Goal: Navigation & Orientation: Find specific page/section

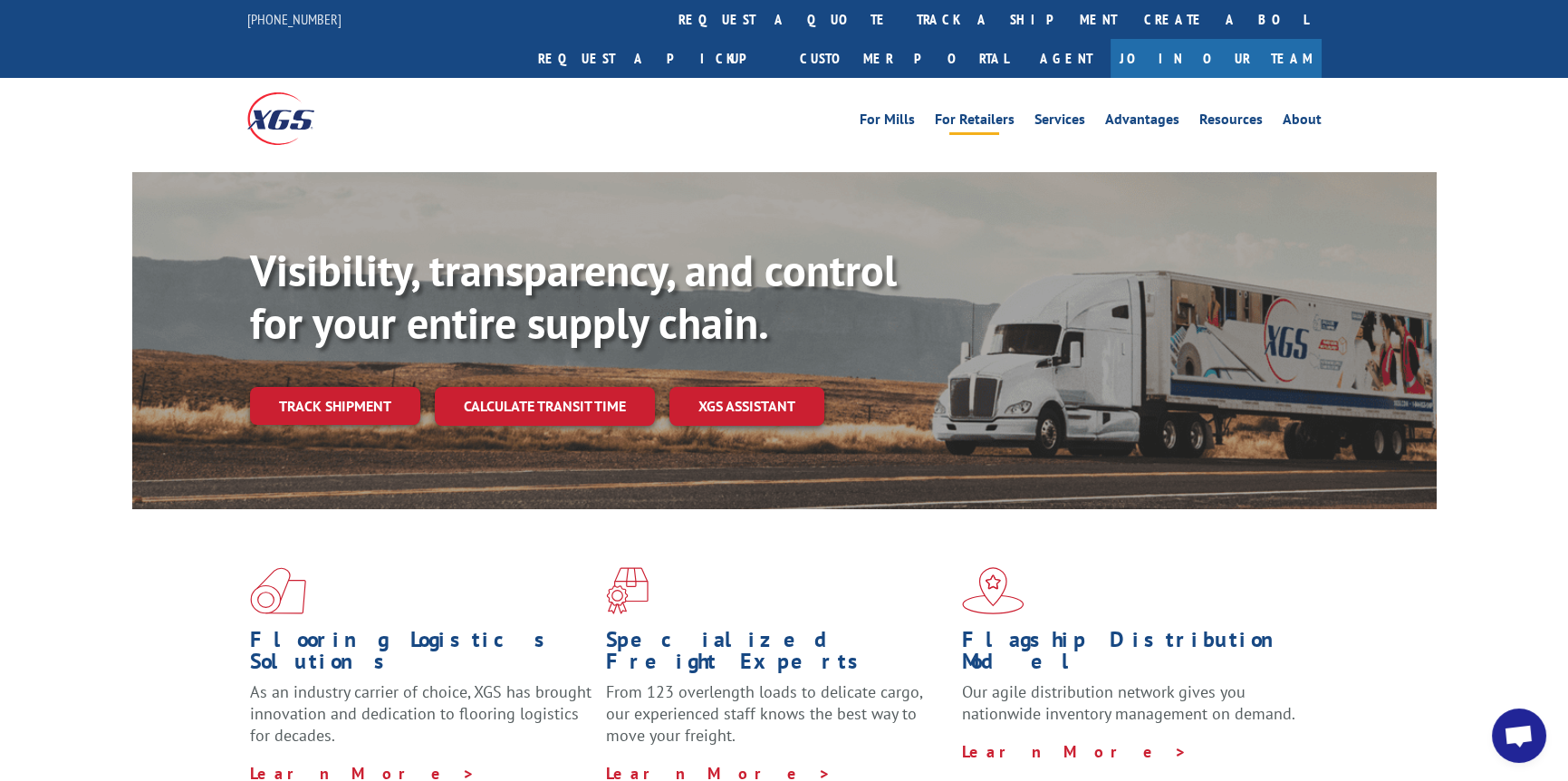
click at [966, 112] on link "For Retailers" at bounding box center [975, 122] width 80 height 19
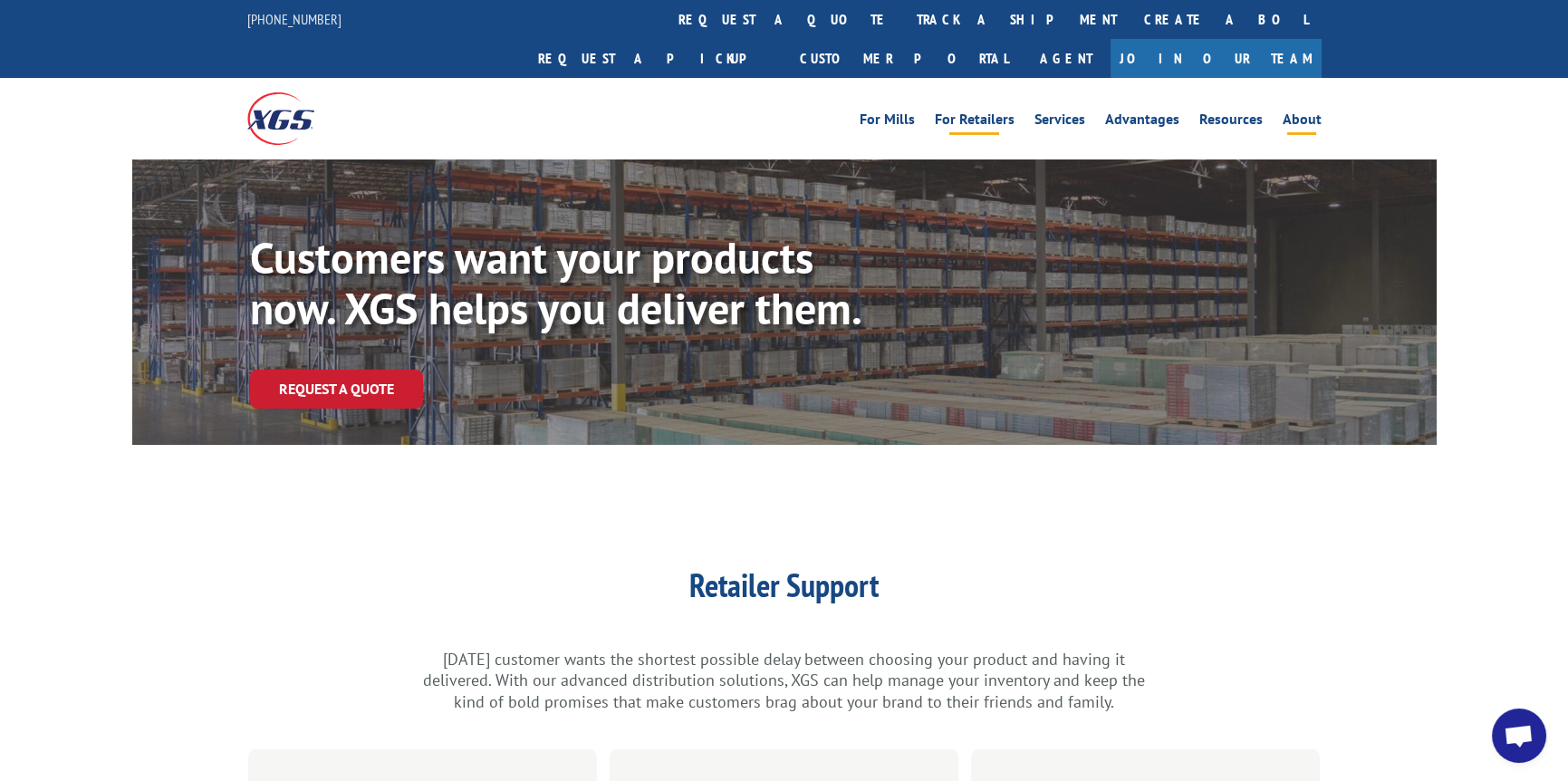
click at [1296, 112] on link "About" at bounding box center [1303, 122] width 39 height 19
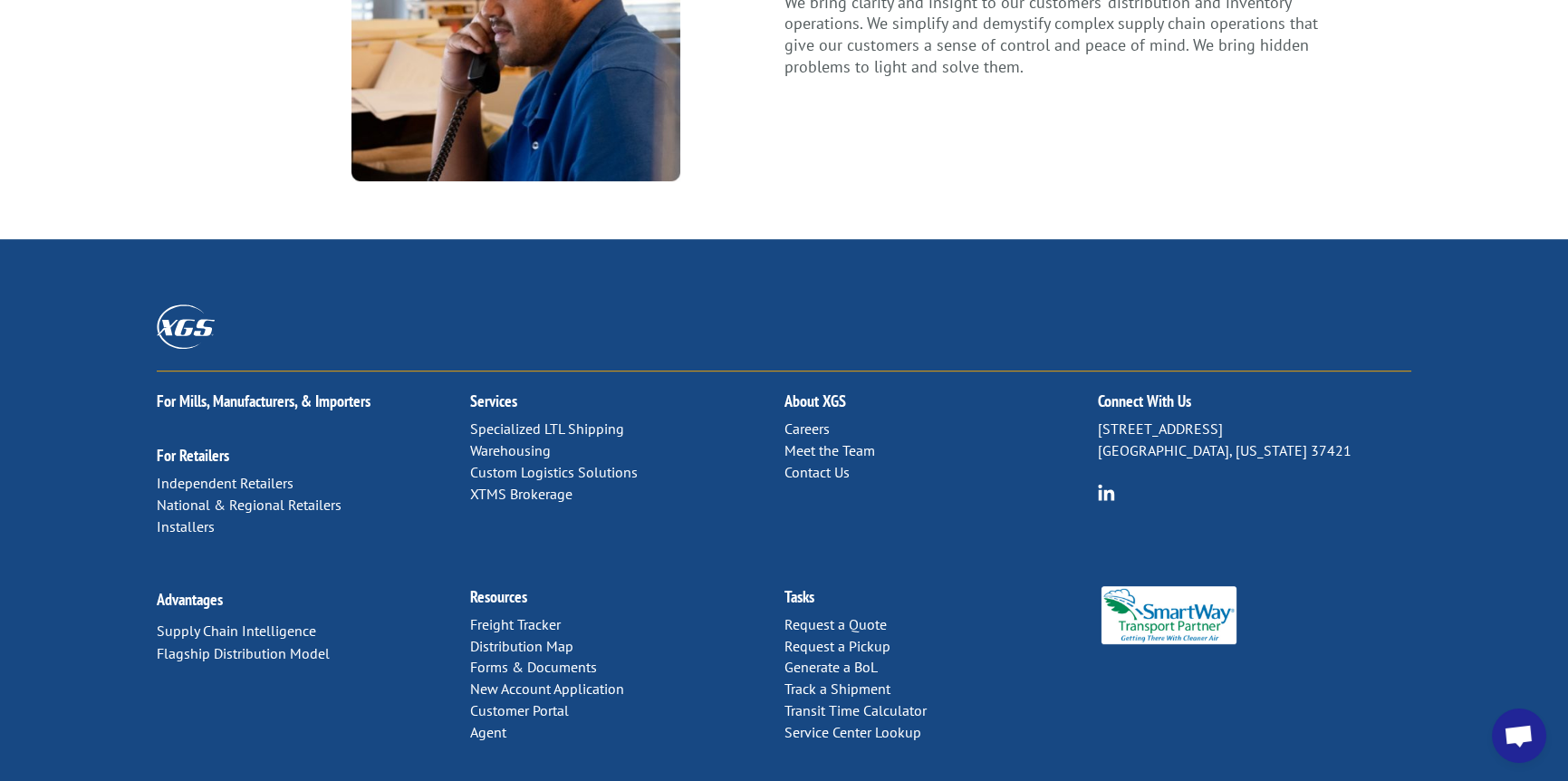
scroll to position [2375, 0]
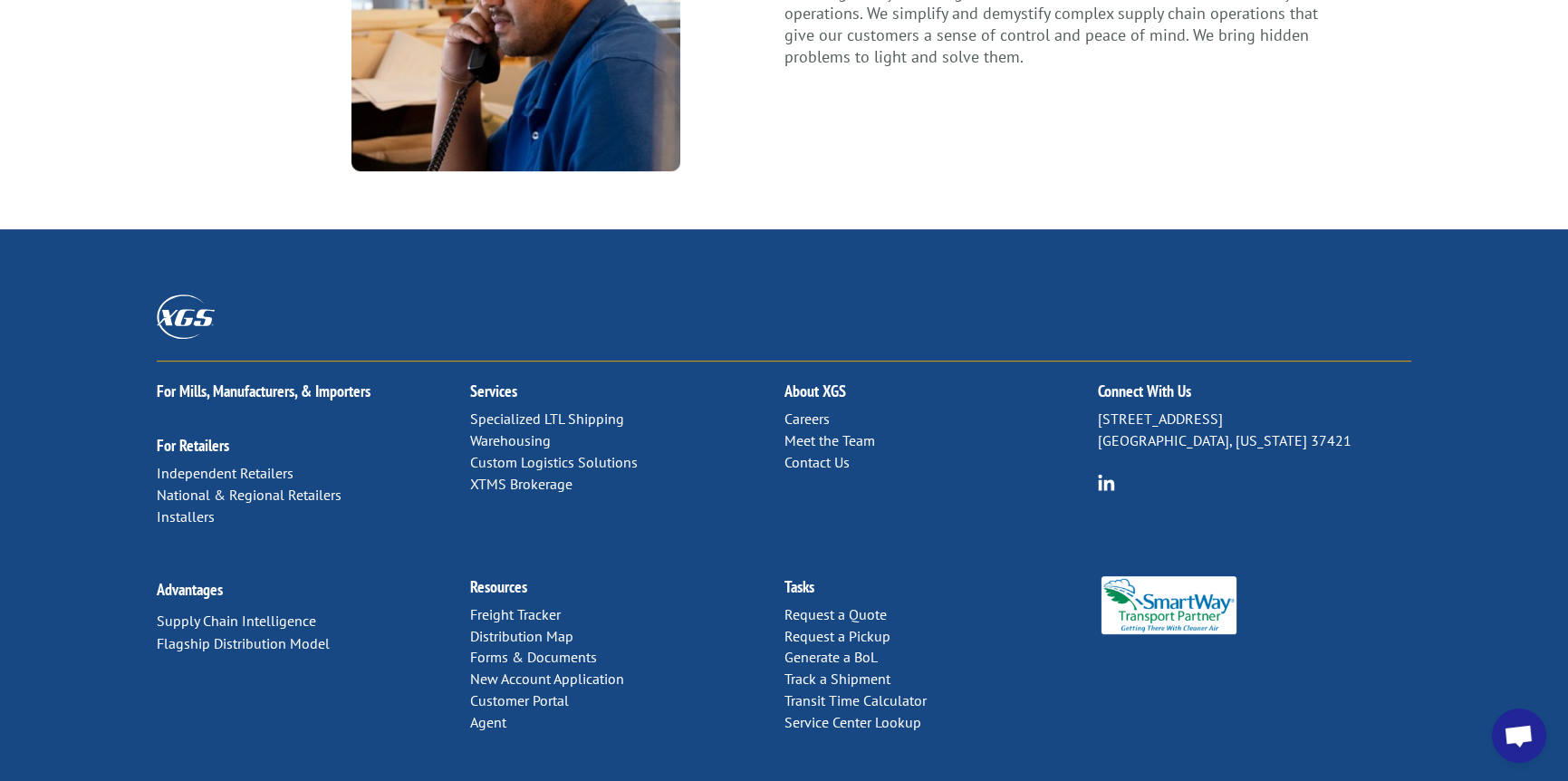
click at [512, 627] on link "Distribution Map" at bounding box center [521, 636] width 103 height 19
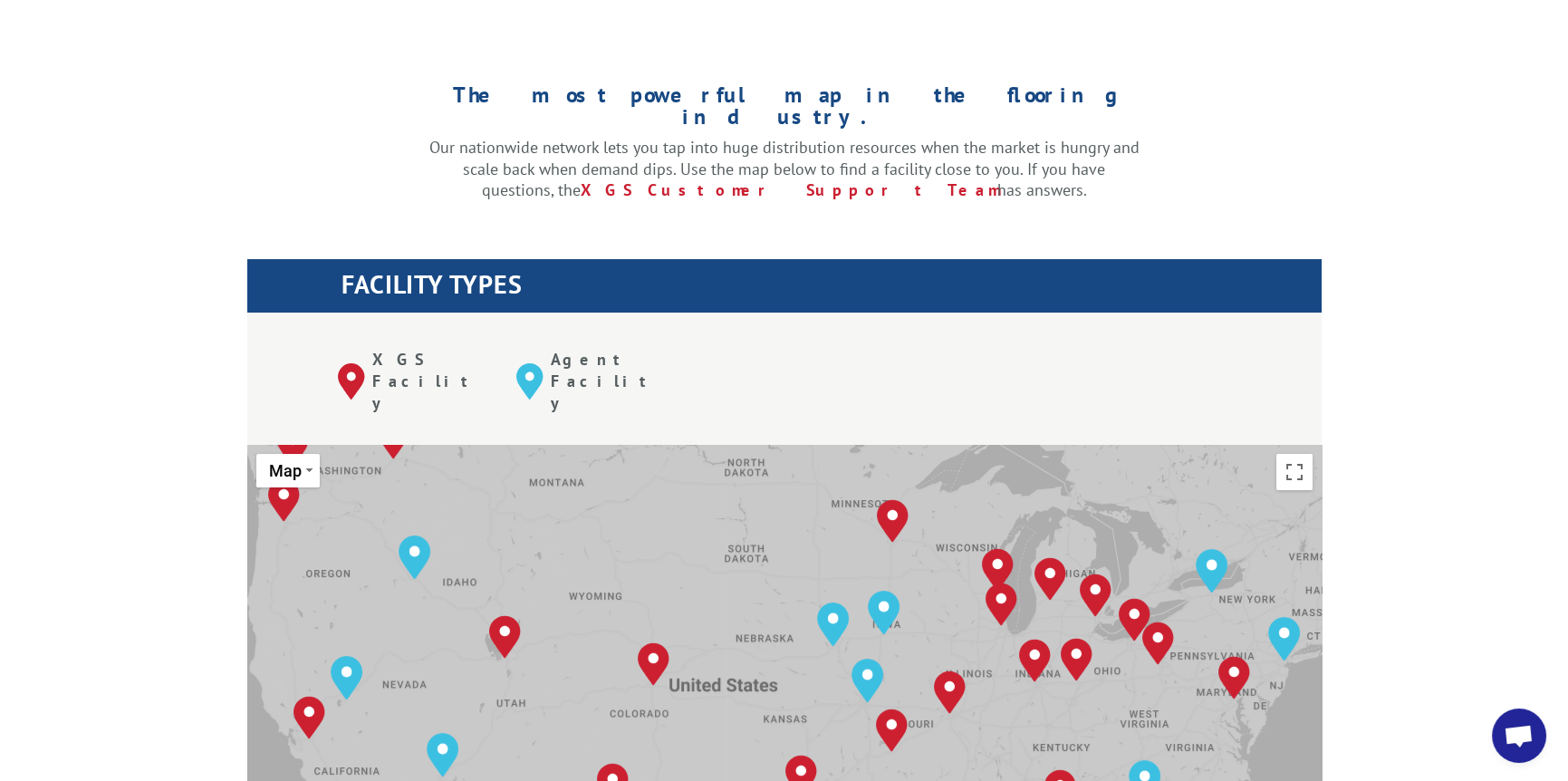
scroll to position [544, 0]
